Goal: Task Accomplishment & Management: Use online tool/utility

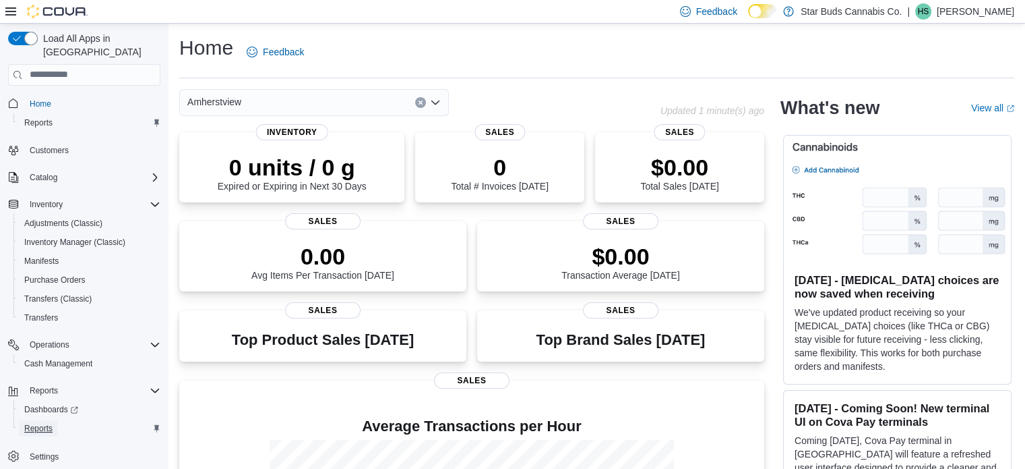
click at [42, 423] on span "Reports" at bounding box center [38, 428] width 28 height 11
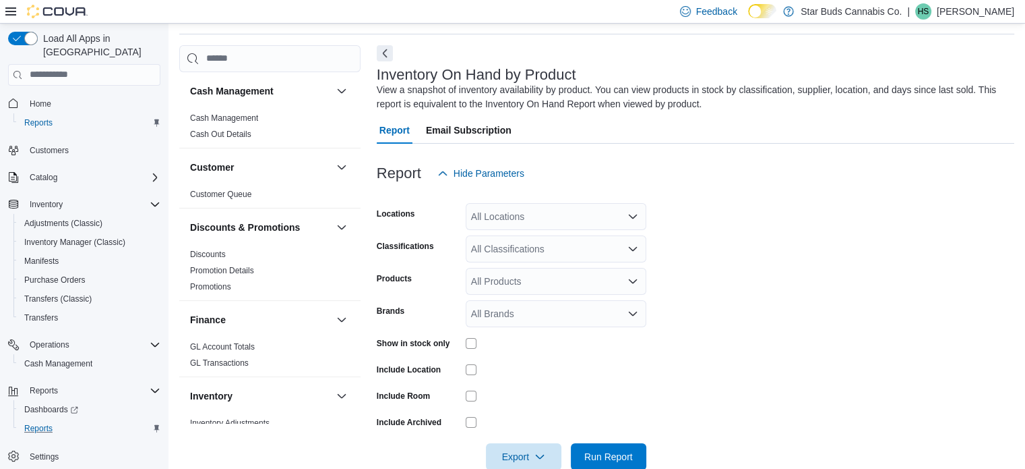
scroll to position [45, 0]
click at [494, 214] on div "All Locations" at bounding box center [556, 215] width 181 height 27
type input "***"
click at [877, 265] on form "Locations Amherstview Classifications All Classifications Products All Products…" at bounding box center [696, 326] width 638 height 283
click at [510, 246] on div "All Classifications" at bounding box center [556, 247] width 181 height 27
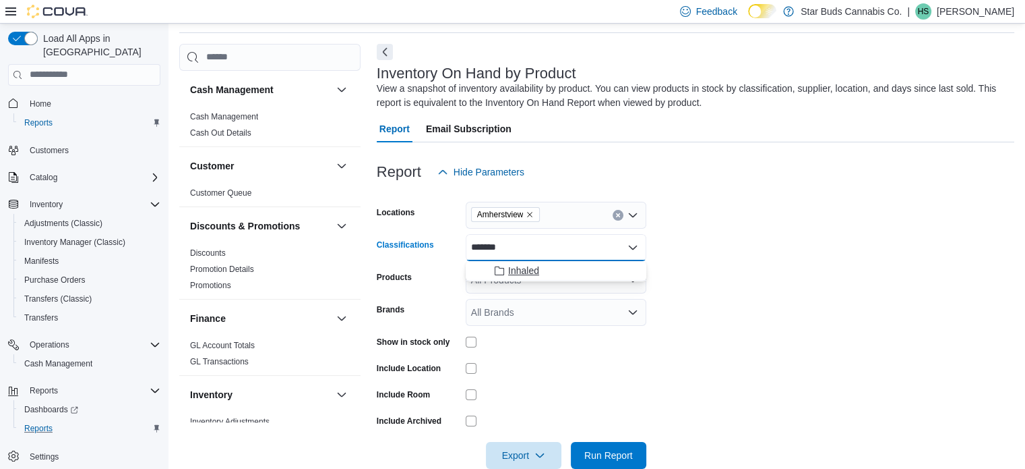
type input "*******"
click at [529, 266] on span "Inhaled" at bounding box center [523, 270] width 31 height 13
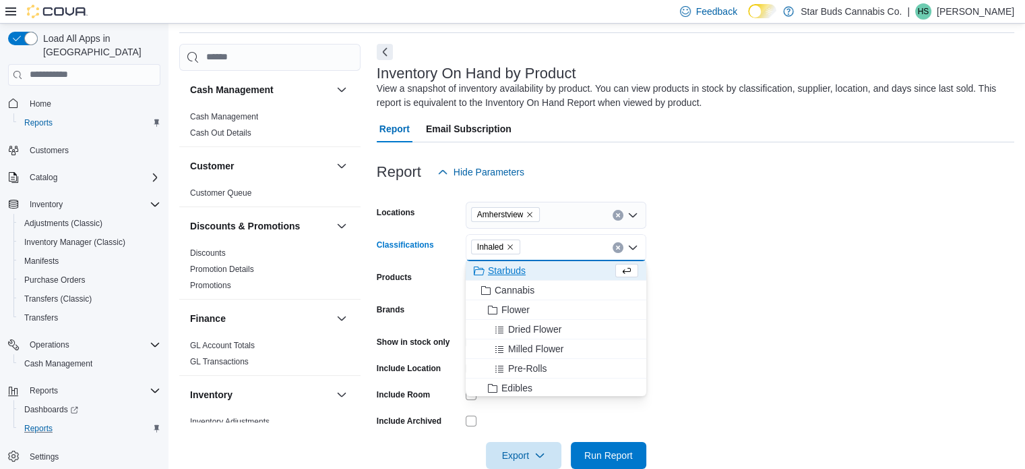
click at [804, 257] on form "Locations [GEOGRAPHIC_DATA] Classifications Inhaled Combo box. Selected. Inhale…" at bounding box center [696, 326] width 638 height 283
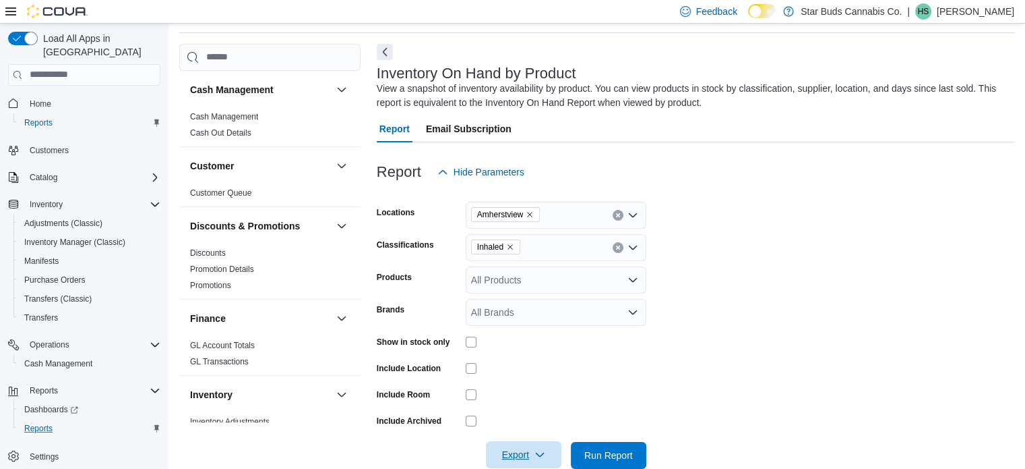
click at [552, 452] on span "Export" at bounding box center [523, 454] width 59 height 27
click at [546, 393] on button "Export to Csv" at bounding box center [525, 399] width 77 height 27
